Goal: Transaction & Acquisition: Download file/media

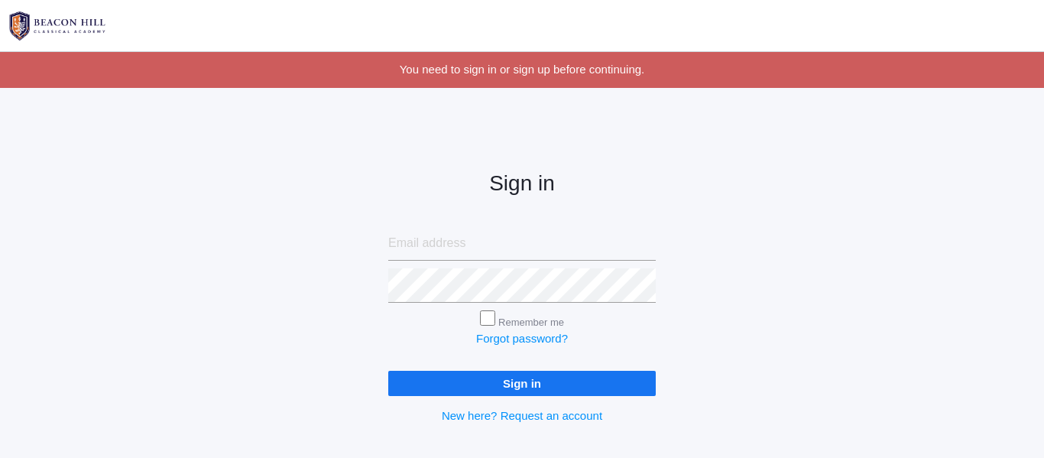
type input "[PERSON_NAME][EMAIL_ADDRESS][PERSON_NAME][DOMAIN_NAME]"
click at [594, 391] on input "Sign in" at bounding box center [521, 383] width 267 height 25
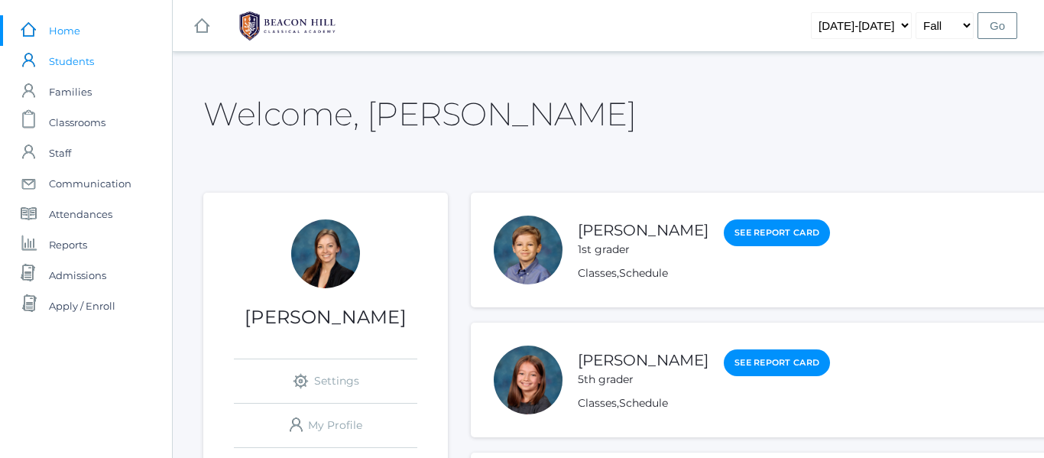
click at [60, 69] on span "Students" at bounding box center [71, 61] width 45 height 31
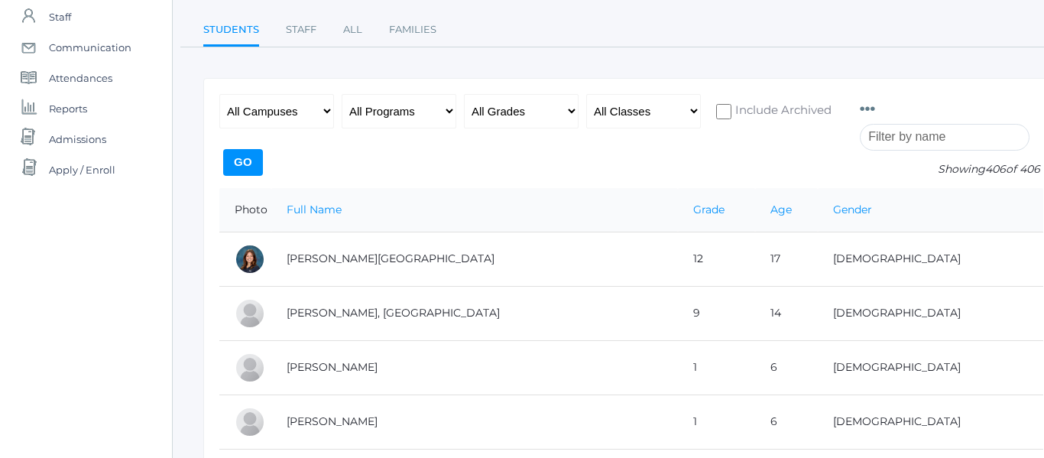
scroll to position [0, 2]
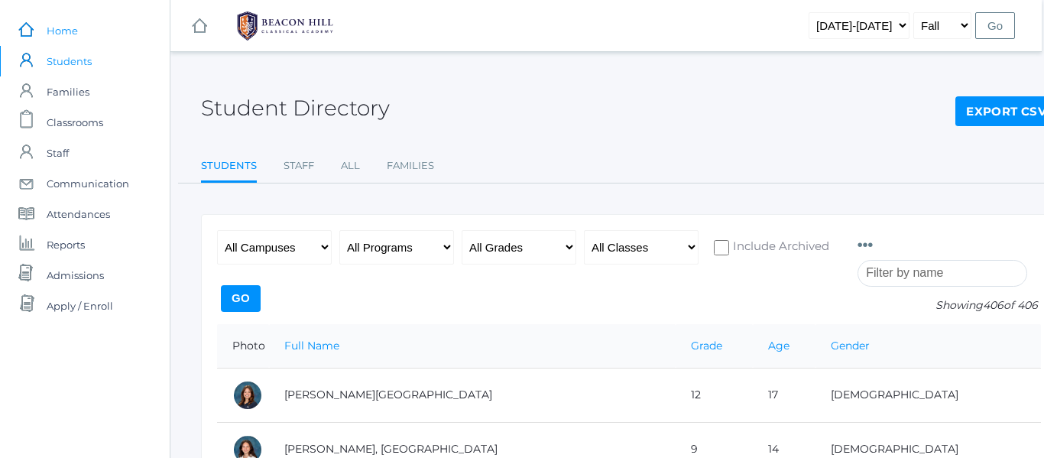
click at [76, 39] on span "Home" at bounding box center [62, 30] width 31 height 31
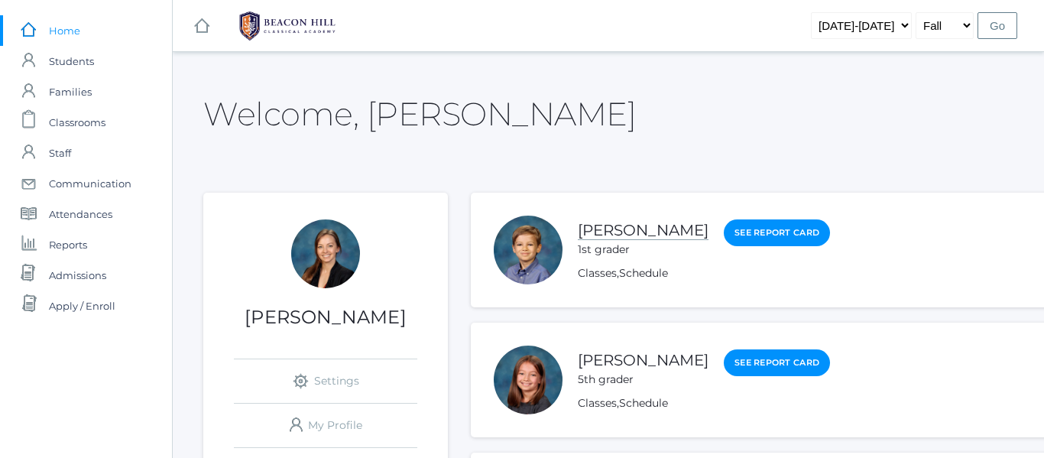
click at [597, 226] on link "Noah Smith" at bounding box center [643, 230] width 131 height 19
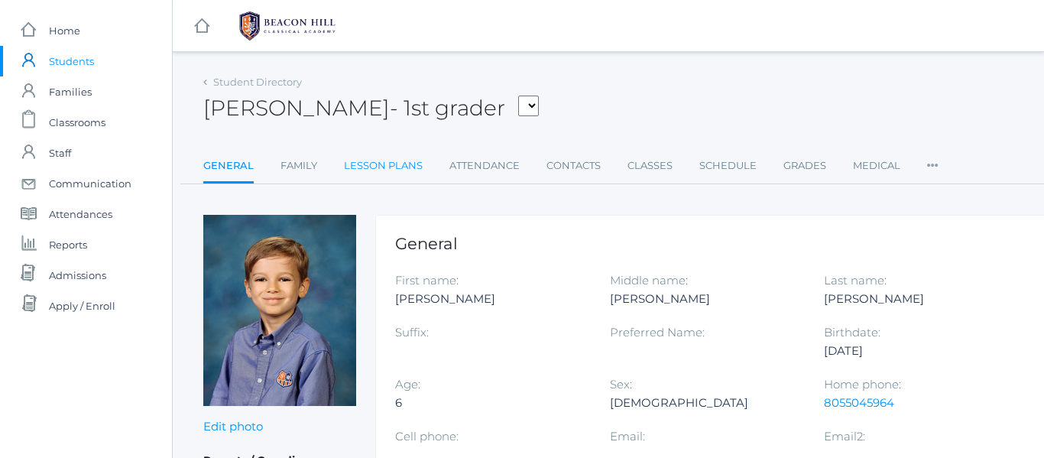
click at [401, 167] on link "Lesson Plans" at bounding box center [383, 166] width 79 height 31
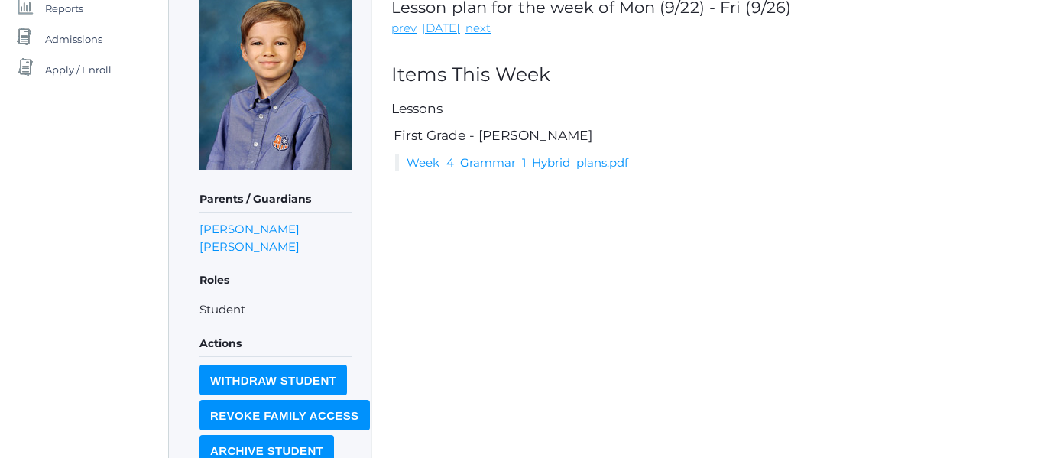
scroll to position [238, 4]
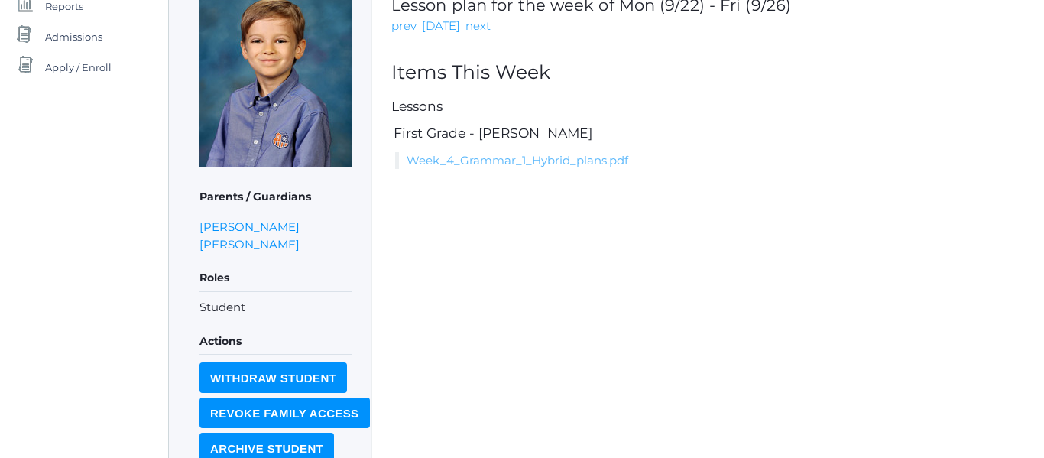
click at [502, 164] on link "Week_4_Grammar_1_Hybrid_plans.pdf" at bounding box center [517, 160] width 222 height 15
